Goal: Navigation & Orientation: Find specific page/section

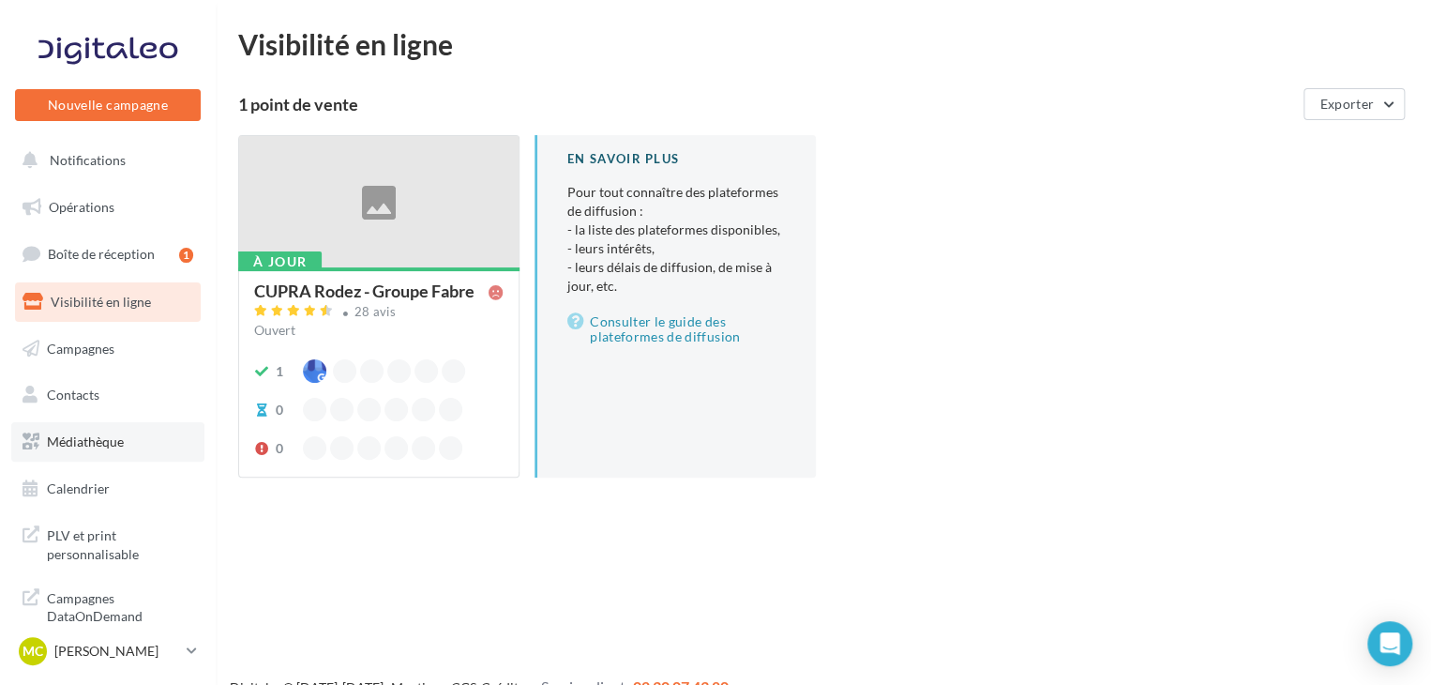
click at [105, 434] on span "Médiathèque" at bounding box center [85, 441] width 77 height 16
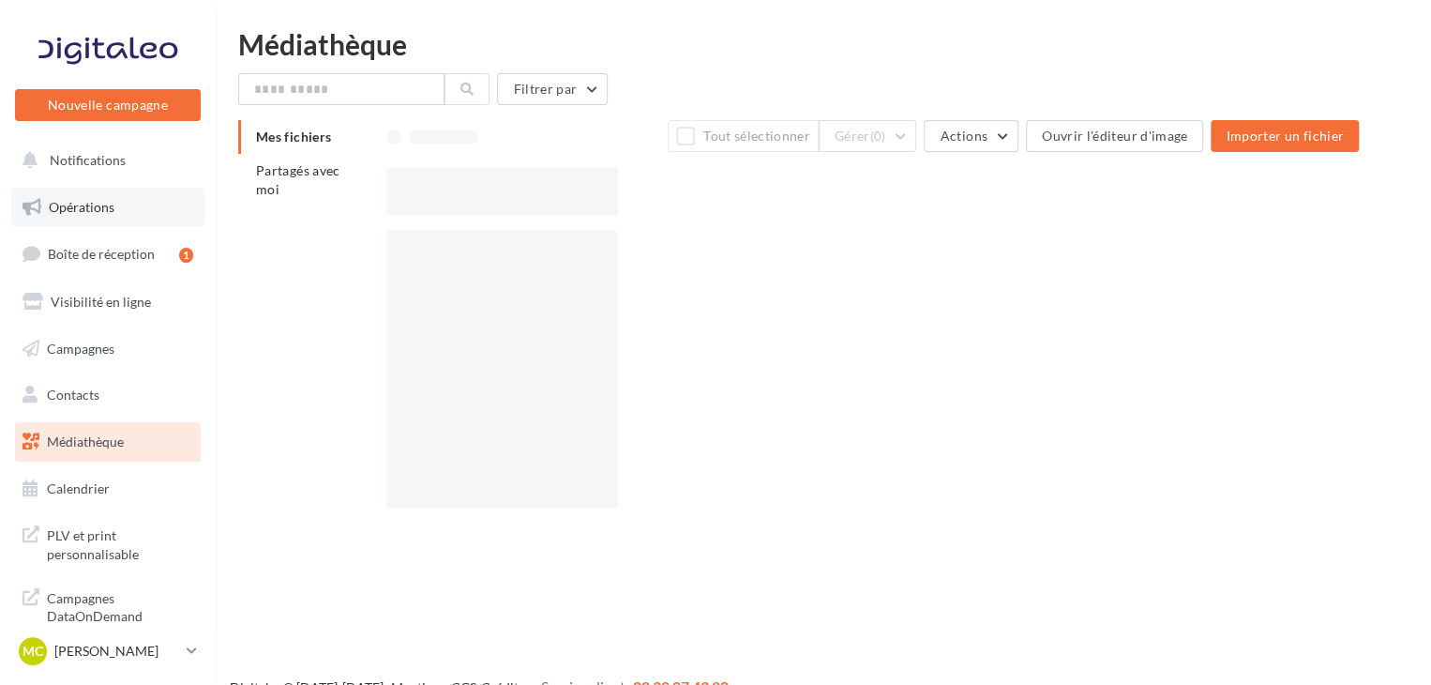
click at [97, 203] on span "Opérations" at bounding box center [82, 207] width 66 height 16
